Goal: Transaction & Acquisition: Book appointment/travel/reservation

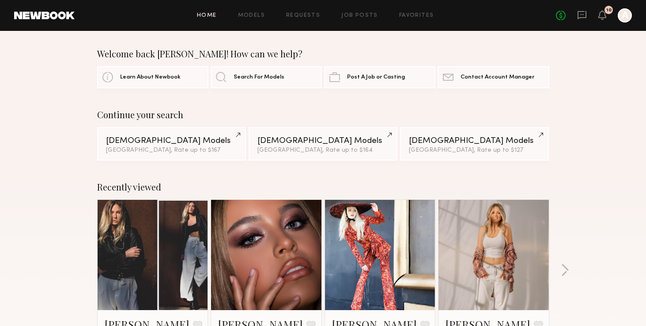
click at [251, 13] on link "Models" at bounding box center [251, 16] width 27 height 6
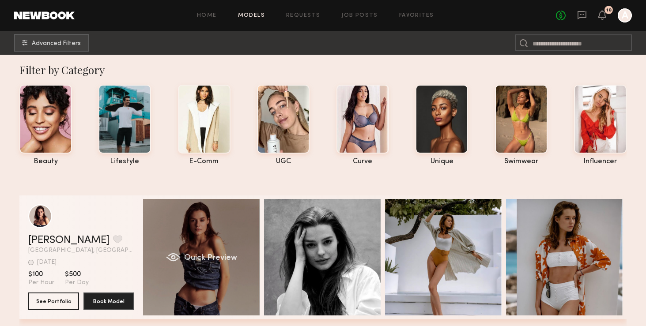
scroll to position [4, 0]
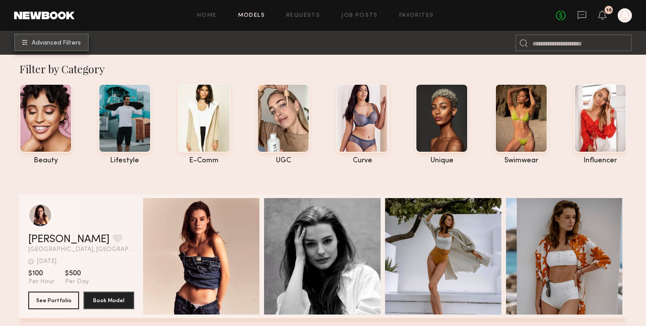
click at [56, 38] on button "Advanced Filters" at bounding box center [51, 43] width 75 height 18
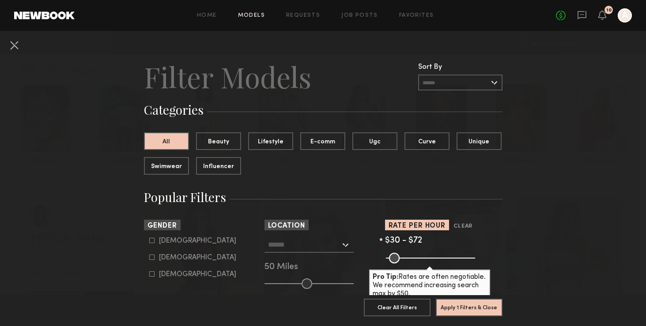
drag, startPoint x: 469, startPoint y: 260, endPoint x: 396, endPoint y: 259, distance: 72.8
click at [396, 259] on input "range" at bounding box center [430, 258] width 89 height 11
type input "**"
click at [395, 256] on input "range" at bounding box center [430, 258] width 89 height 11
drag, startPoint x: 467, startPoint y: 312, endPoint x: 541, endPoint y: 238, distance: 103.6
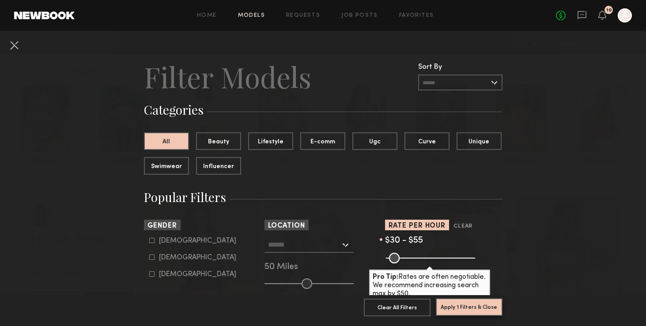
click at [327, 244] on input "text" at bounding box center [304, 244] width 72 height 15
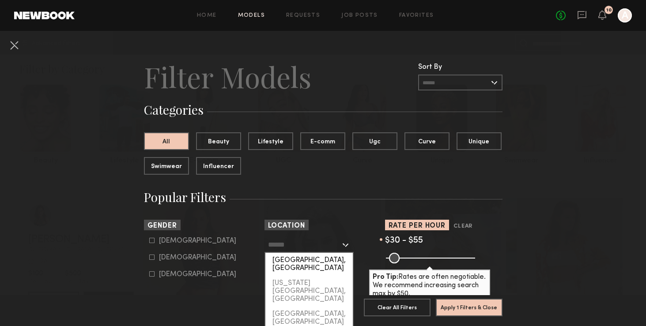
click at [325, 257] on div "[GEOGRAPHIC_DATA], [GEOGRAPHIC_DATA]" at bounding box center [308, 264] width 87 height 23
type input "**********"
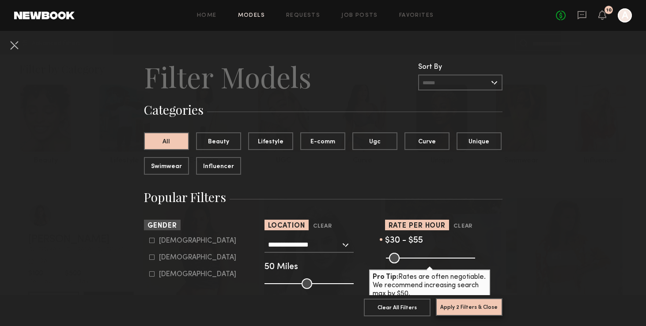
click at [467, 304] on button "Apply 2 Filters & Close" at bounding box center [469, 307] width 67 height 18
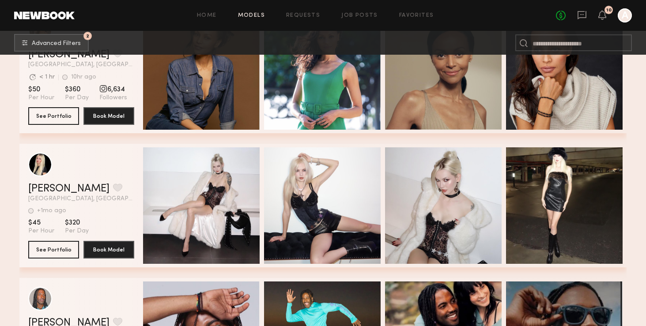
drag, startPoint x: 45, startPoint y: 172, endPoint x: 505, endPoint y: 3, distance: 489.9
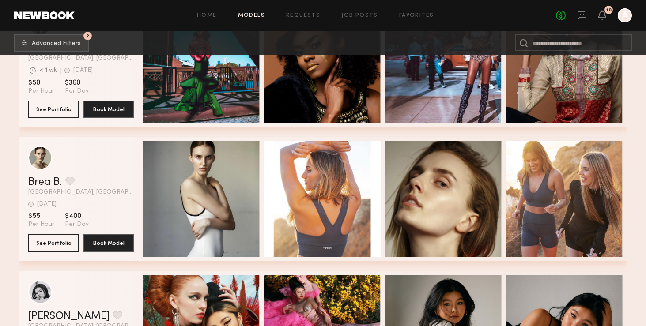
scroll to position [1010, 0]
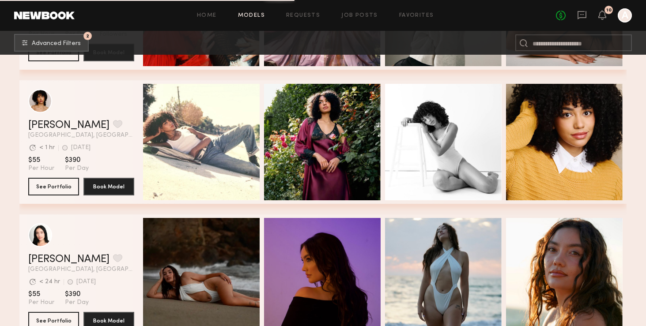
scroll to position [1338, 0]
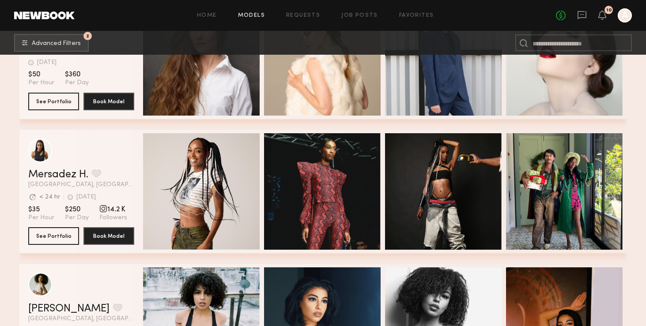
scroll to position [2222, 0]
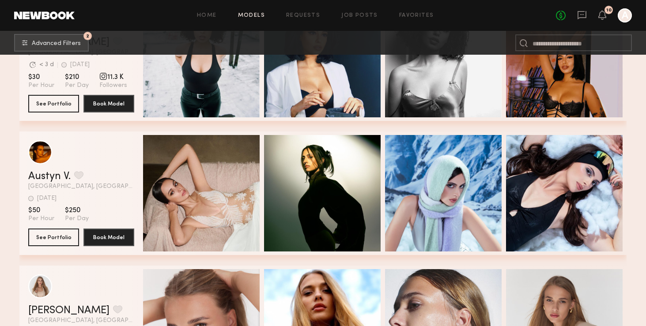
scroll to position [2360, 0]
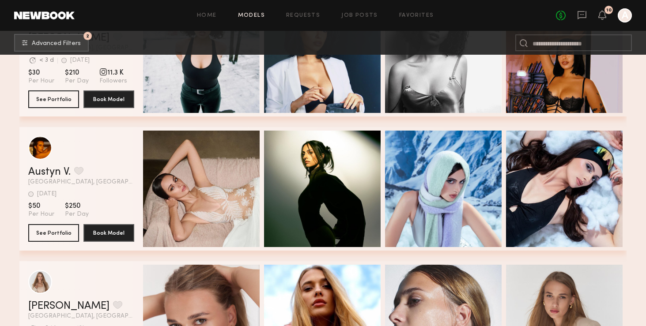
drag, startPoint x: 42, startPoint y: 151, endPoint x: 508, endPoint y: 0, distance: 489.4
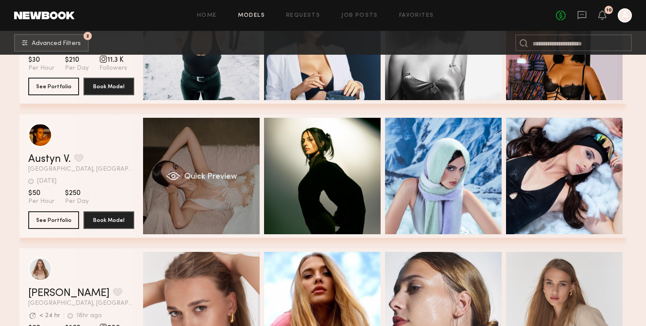
scroll to position [2372, 0]
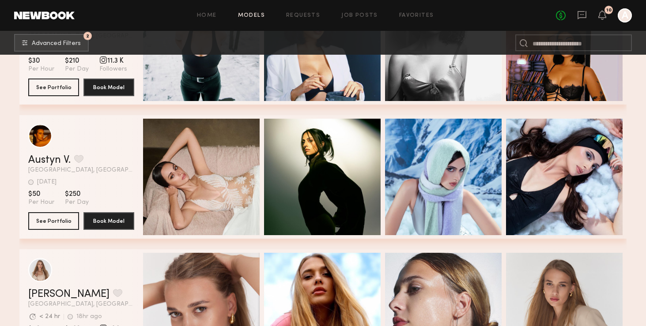
drag, startPoint x: 41, startPoint y: 136, endPoint x: 456, endPoint y: 7, distance: 435.2
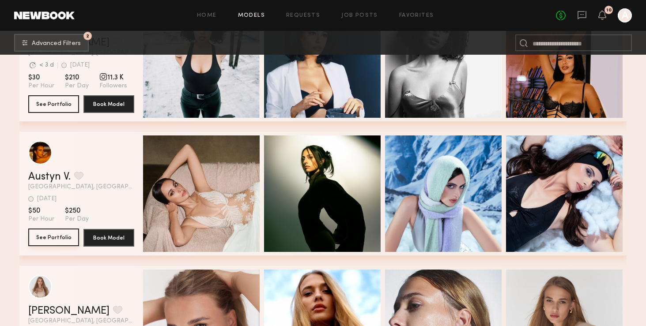
scroll to position [2369, 0]
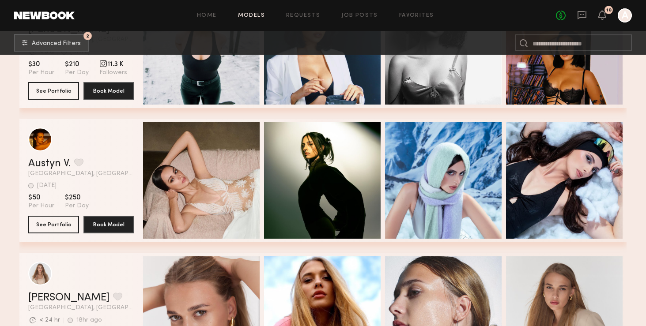
drag, startPoint x: 46, startPoint y: 151, endPoint x: 478, endPoint y: 0, distance: 457.1
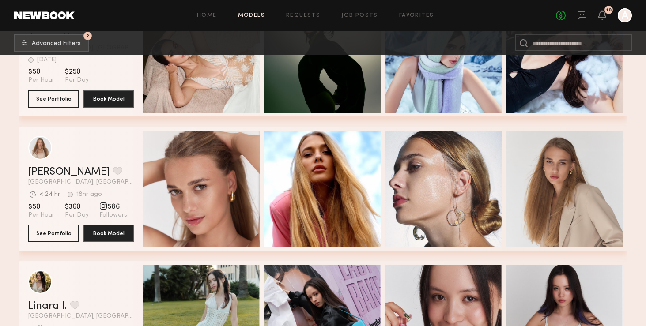
drag, startPoint x: 45, startPoint y: 154, endPoint x: 515, endPoint y: 8, distance: 491.7
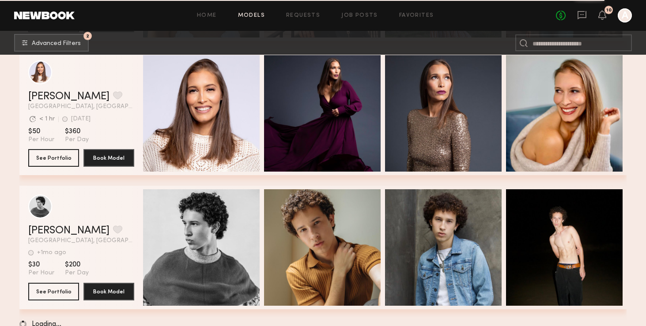
scroll to position [3124, 0]
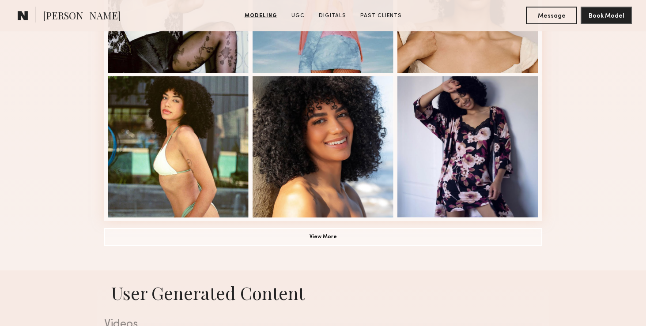
scroll to position [619, 0]
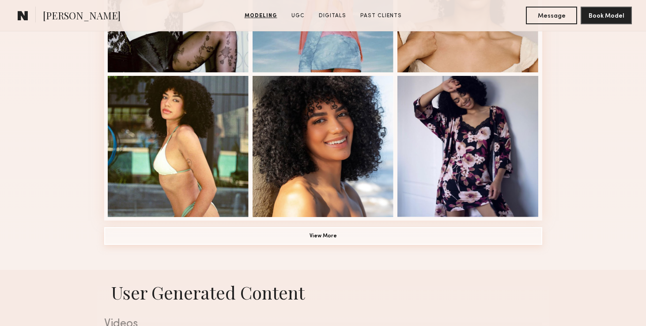
click at [241, 244] on button "View More" at bounding box center [323, 236] width 438 height 18
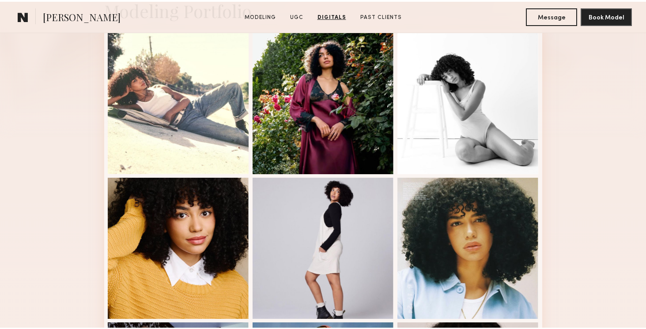
scroll to position [0, 0]
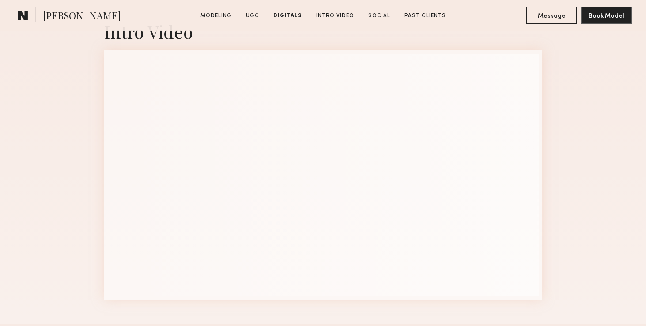
scroll to position [1814, 0]
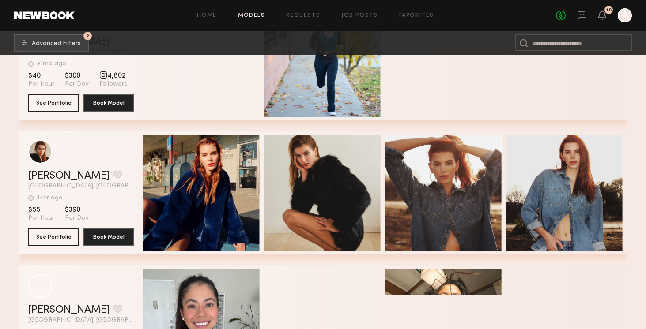
scroll to position [9333, 0]
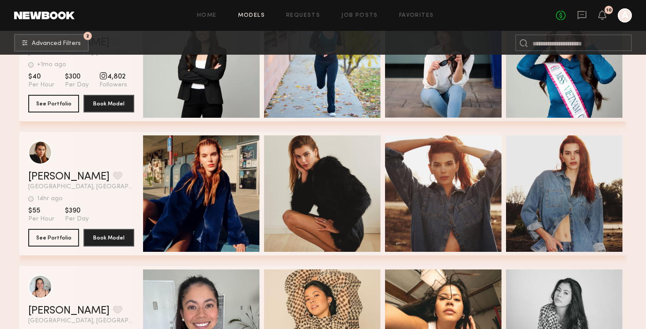
drag, startPoint x: 45, startPoint y: 155, endPoint x: 458, endPoint y: 0, distance: 440.3
drag, startPoint x: 41, startPoint y: 154, endPoint x: 331, endPoint y: 1, distance: 328.0
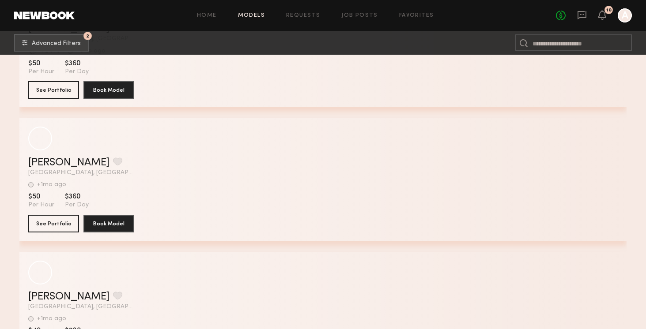
scroll to position [14581, 0]
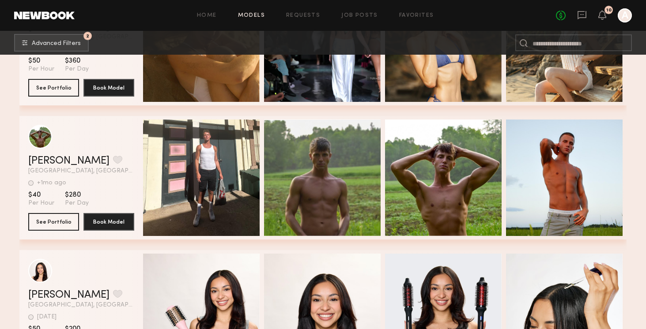
scroll to position [14714, 0]
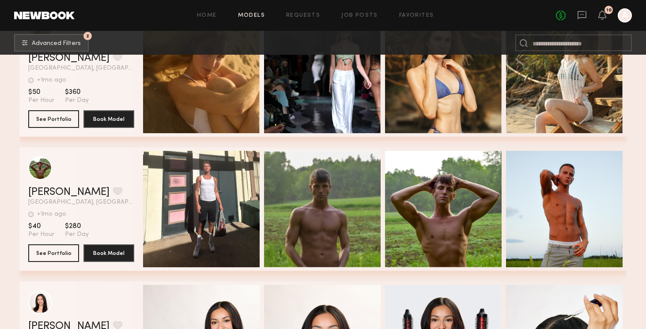
scroll to position [14684, 0]
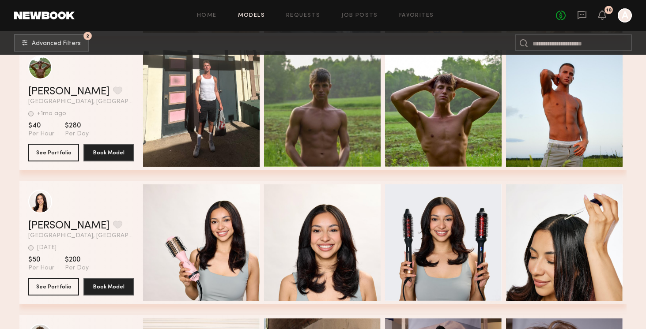
scroll to position [14787, 0]
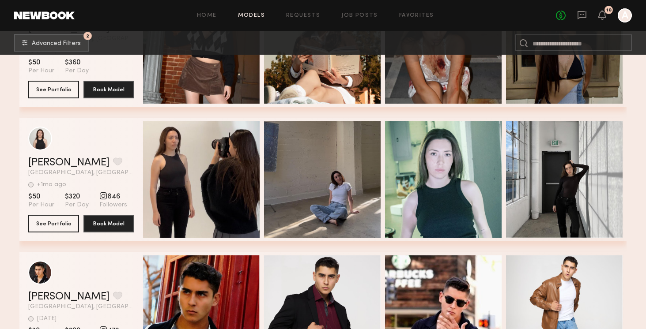
scroll to position [15276, 0]
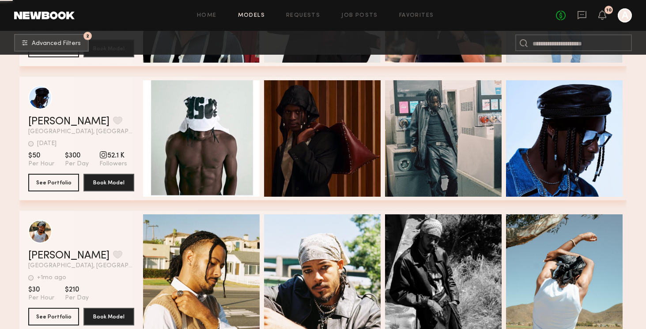
scroll to position [15564, 0]
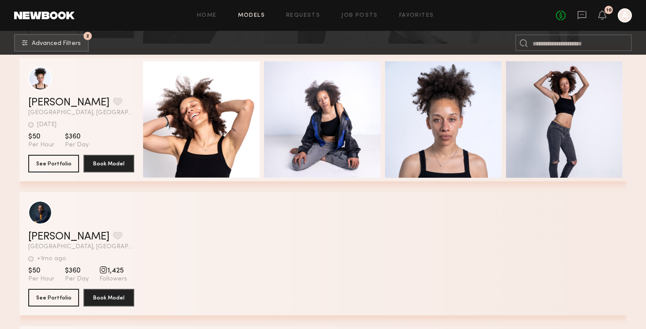
scroll to position [16122, 0]
